Goal: Information Seeking & Learning: Learn about a topic

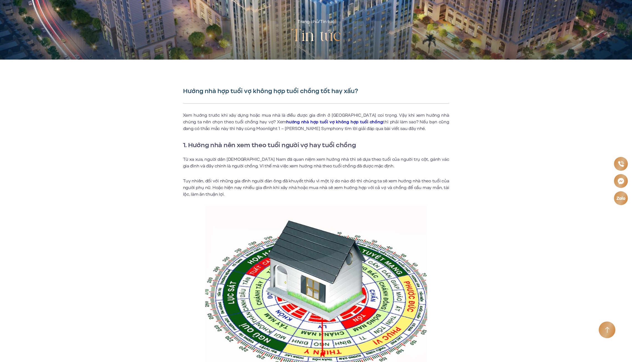
scroll to position [83, 0]
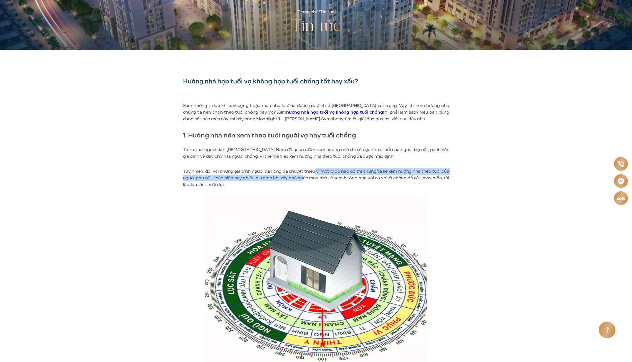
drag, startPoint x: 314, startPoint y: 172, endPoint x: 303, endPoint y: 175, distance: 11.0
click at [303, 175] on p "Tuy nhiên, đối với những gia đình người đàn ông đã khuyết thiếu vì một lý do nà…" at bounding box center [316, 178] width 266 height 20
drag, startPoint x: 303, startPoint y: 175, endPoint x: 281, endPoint y: 170, distance: 22.6
click at [281, 170] on p "Tuy nhiên, đối với những gia đình người đàn ông đã khuyết thiếu vì một lý do nà…" at bounding box center [316, 178] width 266 height 20
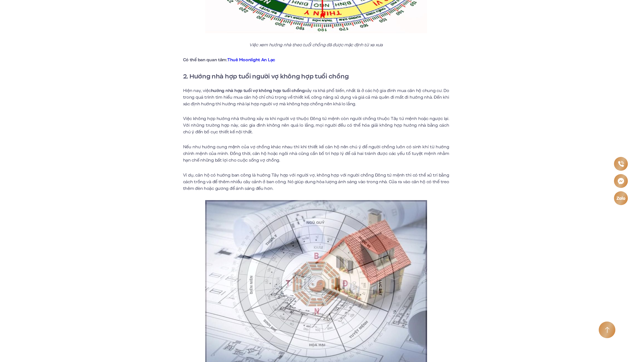
scroll to position [416, 0]
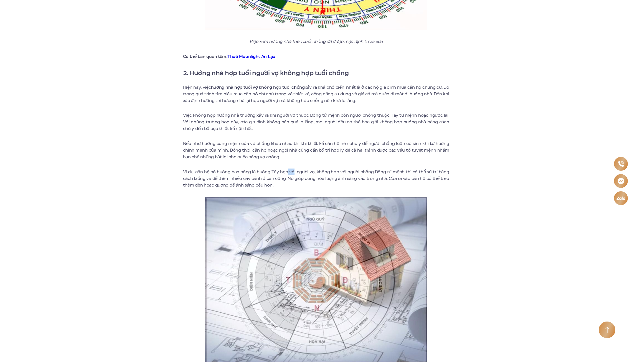
drag, startPoint x: 287, startPoint y: 174, endPoint x: 295, endPoint y: 174, distance: 7.2
click at [295, 174] on p "Ví dụ, căn hộ có hướng ban công là hướng Tây hợp với người vợ, không hợp với ng…" at bounding box center [316, 178] width 266 height 20
drag, startPoint x: 295, startPoint y: 174, endPoint x: 319, endPoint y: 174, distance: 24.4
click at [311, 174] on p "Ví dụ, căn hộ có hướng ban công là hướng Tây hợp với người vợ, không hợp với ng…" at bounding box center [316, 178] width 266 height 20
drag, startPoint x: 329, startPoint y: 172, endPoint x: 323, endPoint y: 171, distance: 6.7
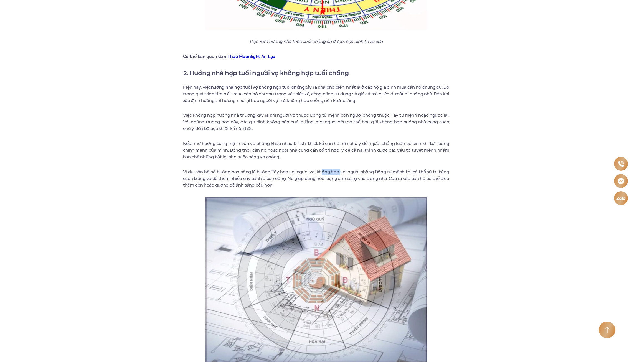
click at [323, 171] on p "Ví dụ, căn hộ có hướng ban công là hướng Tây hợp với người vợ, không hợp với ng…" at bounding box center [316, 178] width 266 height 20
drag, startPoint x: 323, startPoint y: 171, endPoint x: 299, endPoint y: 172, distance: 23.9
click at [302, 172] on p "Ví dụ, căn hộ có hướng ban công là hướng Tây hợp với người vợ, không hợp với ng…" at bounding box center [316, 178] width 266 height 20
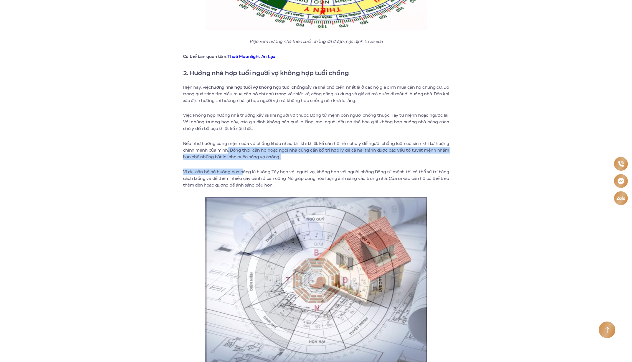
drag, startPoint x: 227, startPoint y: 148, endPoint x: 242, endPoint y: 162, distance: 20.6
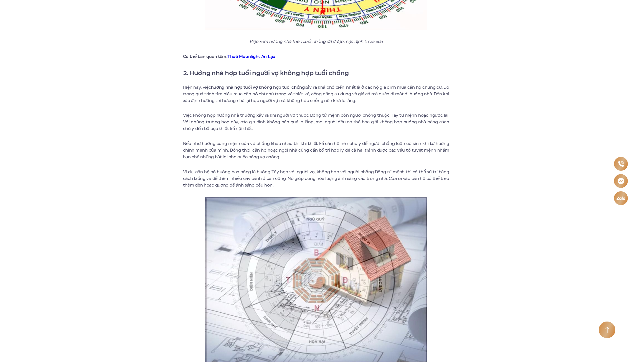
drag, startPoint x: 242, startPoint y: 162, endPoint x: 263, endPoint y: 175, distance: 24.4
click at [254, 175] on p "Ví dụ, căn hộ có hướng ban công là hướng Tây hợp với người vợ, không hợp với ng…" at bounding box center [316, 178] width 266 height 20
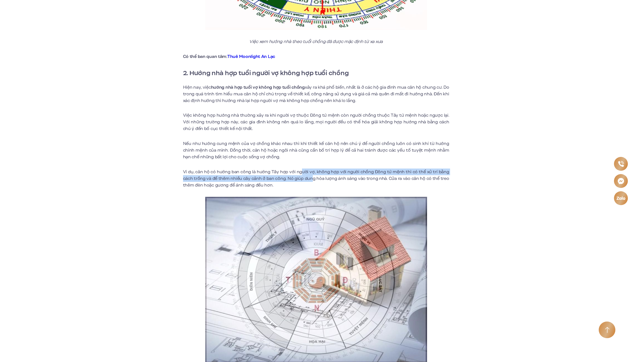
drag, startPoint x: 311, startPoint y: 178, endPoint x: 301, endPoint y: 172, distance: 12.3
click at [301, 172] on p "Ví dụ, căn hộ có hướng ban công là hướng Tây hợp với người vợ, không hợp với ng…" at bounding box center [316, 178] width 266 height 20
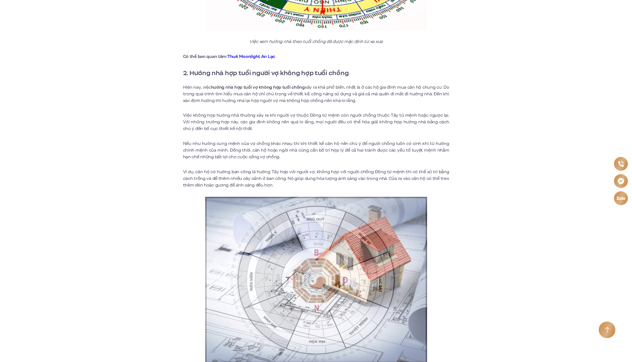
drag, startPoint x: 301, startPoint y: 172, endPoint x: 273, endPoint y: 160, distance: 29.9
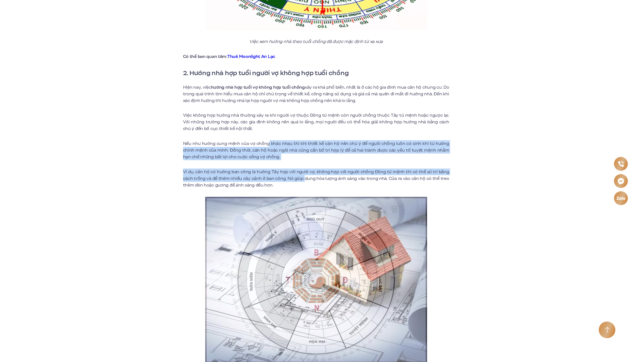
drag, startPoint x: 268, startPoint y: 142, endPoint x: 305, endPoint y: 178, distance: 51.7
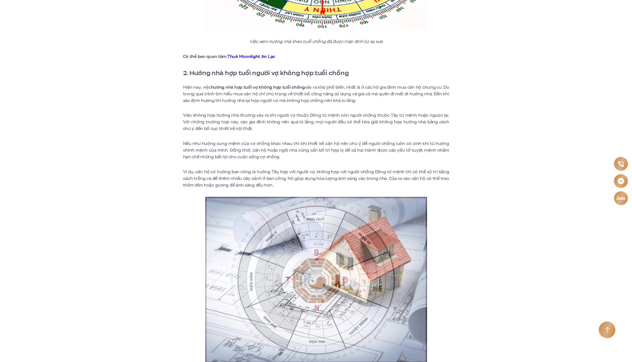
drag, startPoint x: 305, startPoint y: 178, endPoint x: 354, endPoint y: 181, distance: 49.4
click at [354, 181] on p "Ví dụ, căn hộ có hướng ban công là hướng Tây hợp với người vợ, không hợp với ng…" at bounding box center [316, 178] width 266 height 20
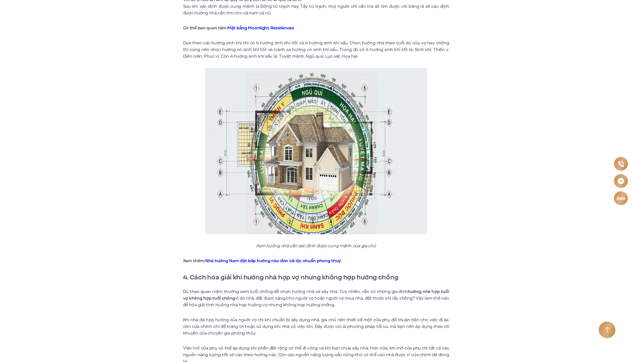
scroll to position [1025, 0]
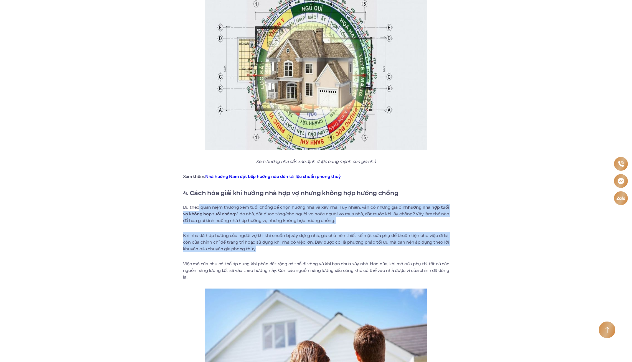
drag, startPoint x: 199, startPoint y: 202, endPoint x: 257, endPoint y: 240, distance: 69.1
drag, startPoint x: 257, startPoint y: 240, endPoint x: 268, endPoint y: 242, distance: 10.8
click at [268, 242] on p "Khi nhà đã hợp hướng của người vợ thì khi chuẩn bị xây dựng nhà, gia chủ nên th…" at bounding box center [316, 242] width 266 height 20
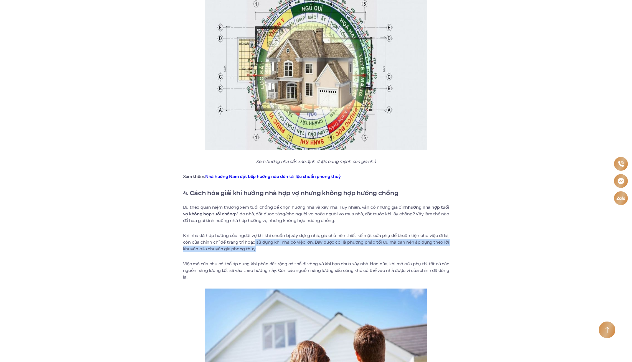
drag, startPoint x: 287, startPoint y: 241, endPoint x: 254, endPoint y: 233, distance: 33.9
click at [254, 233] on p "Khi nhà đã hợp hướng của người vợ thì khi chuẩn bị xây dựng nhà, gia chủ nên th…" at bounding box center [316, 242] width 266 height 20
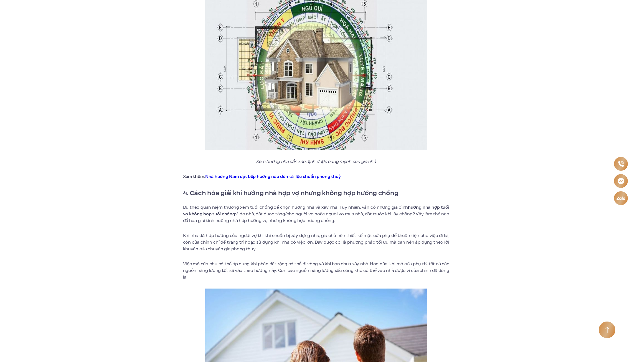
drag, startPoint x: 254, startPoint y: 233, endPoint x: 223, endPoint y: 213, distance: 37.1
click at [223, 213] on p "Dù theo quan niệm thường xem tuổi chồng để chọn hướng nhà và xây nhà. Tuy nhiên…" at bounding box center [316, 214] width 266 height 20
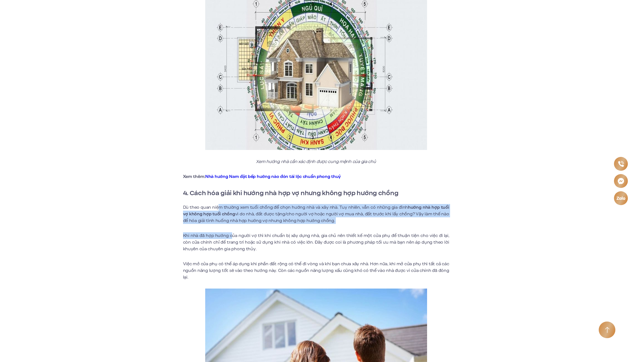
drag, startPoint x: 219, startPoint y: 201, endPoint x: 232, endPoint y: 219, distance: 22.4
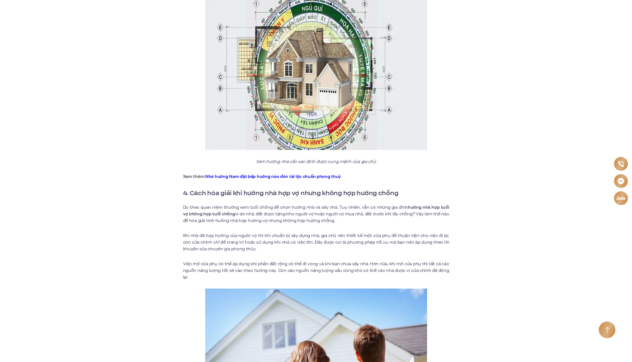
drag, startPoint x: 232, startPoint y: 219, endPoint x: 255, endPoint y: 243, distance: 33.3
click at [255, 243] on p "Khi nhà đã hợp hướng của người vợ thì khi chuẩn bị xây dựng nhà, gia chủ nên th…" at bounding box center [316, 242] width 266 height 20
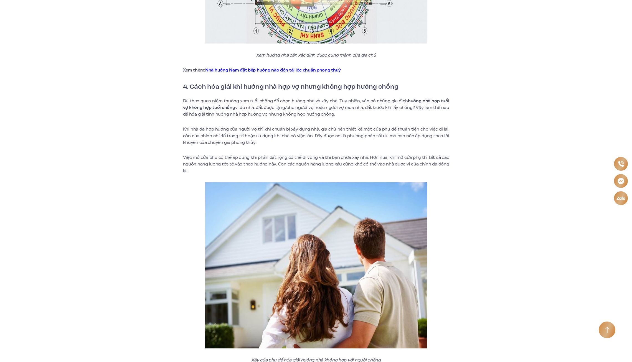
scroll to position [1136, 0]
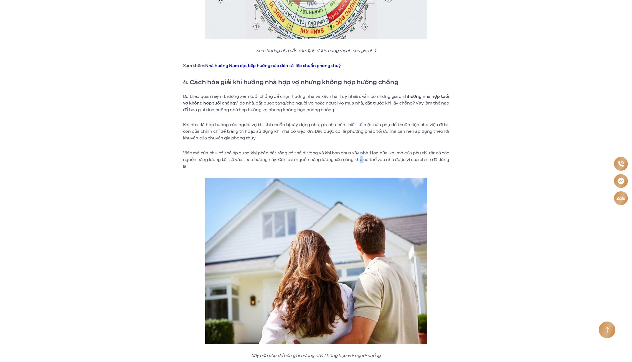
drag, startPoint x: 362, startPoint y: 154, endPoint x: 358, endPoint y: 152, distance: 5.0
click at [358, 152] on p "Việc mở cửa phụ có thể áp dụng khi phần đất rộng có thể đi vòng và khi bạn chưa…" at bounding box center [316, 160] width 266 height 20
drag, startPoint x: 358, startPoint y: 151, endPoint x: 323, endPoint y: 144, distance: 35.5
click at [323, 150] on p "Việc mở cửa phụ có thể áp dụng khi phần đất rộng có thể đi vòng và khi bạn chưa…" at bounding box center [316, 160] width 266 height 20
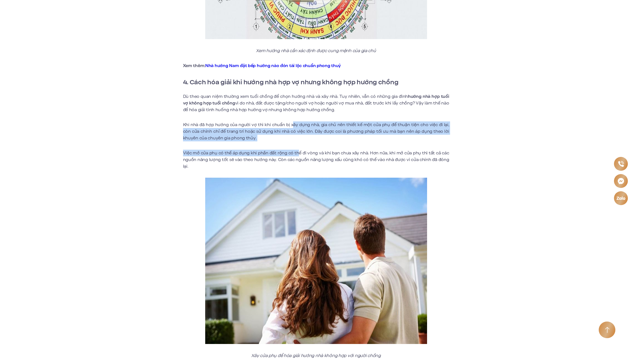
drag, startPoint x: 292, startPoint y: 117, endPoint x: 300, endPoint y: 139, distance: 23.0
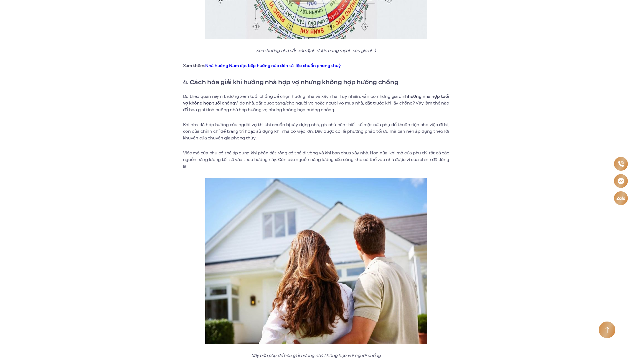
drag, startPoint x: 300, startPoint y: 139, endPoint x: 316, endPoint y: 155, distance: 23.1
click at [315, 154] on p "Việc mở cửa phụ có thể áp dụng khi phần đất rộng có thể đi vòng và khi bạn chưa…" at bounding box center [316, 160] width 266 height 20
drag, startPoint x: 334, startPoint y: 157, endPoint x: 332, endPoint y: 153, distance: 4.0
click at [332, 153] on p "Việc mở cửa phụ có thể áp dụng khi phần đất rộng có thể đi vòng và khi bạn chưa…" at bounding box center [316, 160] width 266 height 20
drag, startPoint x: 332, startPoint y: 153, endPoint x: 318, endPoint y: 145, distance: 16.9
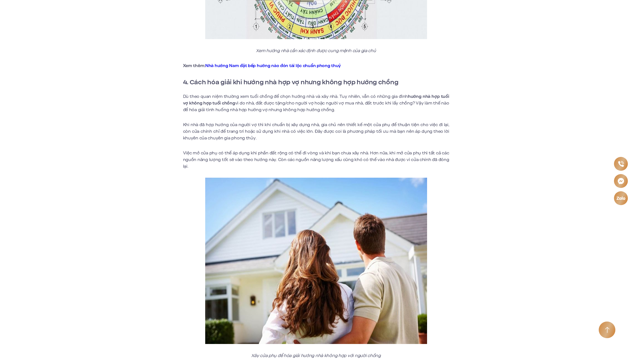
click at [318, 150] on p "Việc mở cửa phụ có thể áp dụng khi phần đất rộng có thể đi vòng và khi bạn chưa…" at bounding box center [316, 160] width 266 height 20
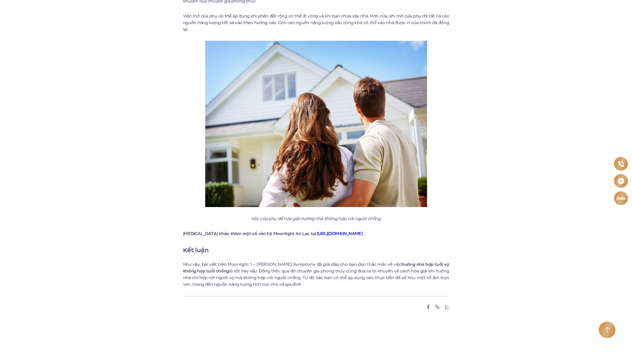
scroll to position [1275, 0]
